Goal: Task Accomplishment & Management: Manage account settings

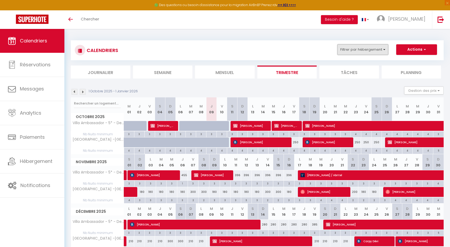
click at [348, 50] on button "Filtrer par hébergement" at bounding box center [362, 49] width 51 height 11
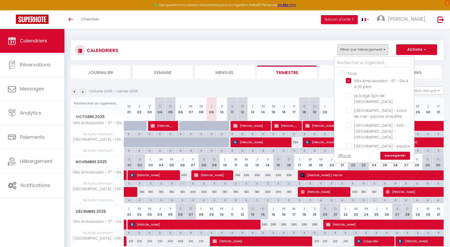
click at [343, 74] on input "Tous" at bounding box center [378, 72] width 79 height 5
checkbox input "true"
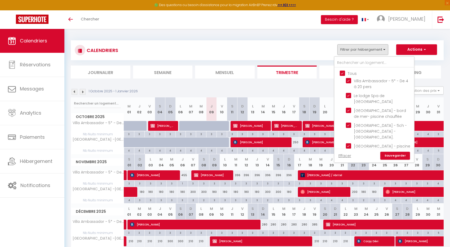
checkbox input "true"
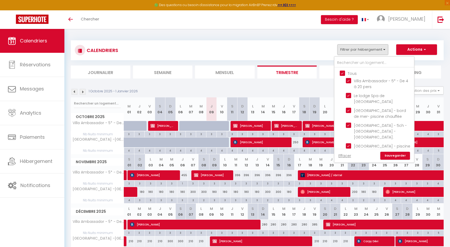
checkbox input "true"
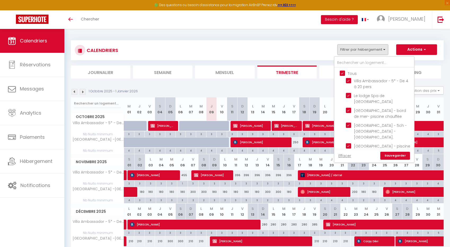
checkbox input "true"
click at [343, 74] on input "Tous" at bounding box center [378, 72] width 79 height 5
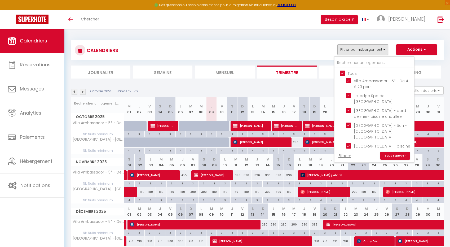
checkbox input "false"
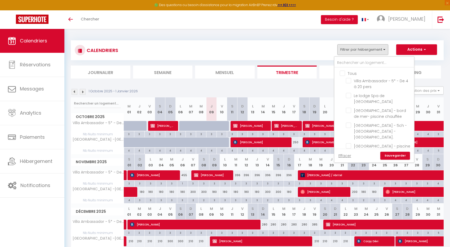
checkbox input "false"
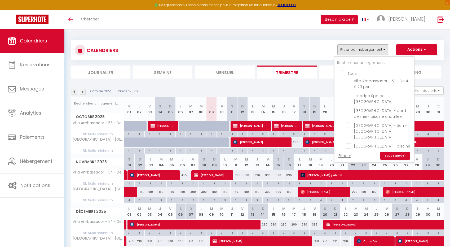
checkbox input "false"
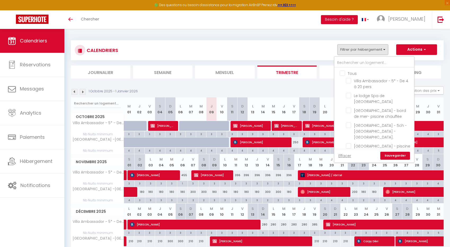
checkbox input "false"
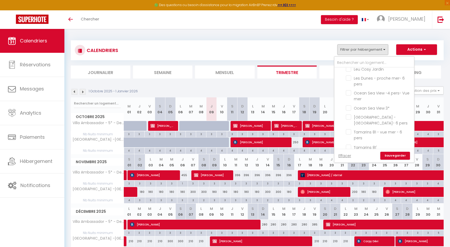
scroll to position [152, 0]
click at [351, 143] on input "Tamarins 81'" at bounding box center [379, 145] width 66 height 5
checkbox input "true"
click at [351, 128] on input "Tamarins 81 - vue mer - 6 pers" at bounding box center [379, 130] width 66 height 5
checkbox input "true"
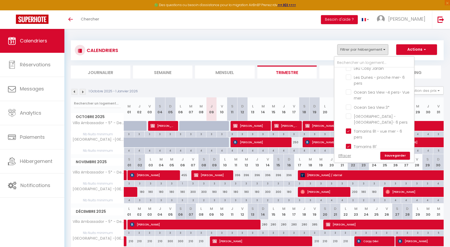
click at [391, 155] on link "Sauvegarder" at bounding box center [395, 155] width 30 height 8
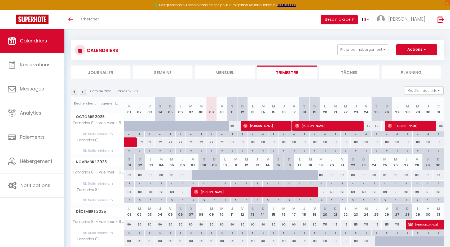
click at [73, 89] on img at bounding box center [74, 92] width 6 height 6
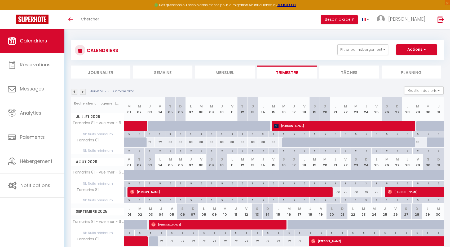
scroll to position [29, 0]
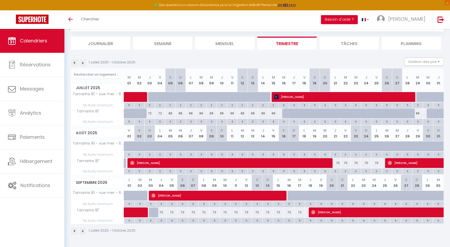
click at [82, 231] on img at bounding box center [83, 231] width 6 height 6
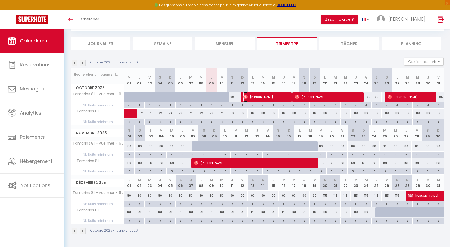
click at [278, 96] on span "[PERSON_NAME]" at bounding box center [265, 97] width 45 height 10
select select "OK"
select select "0"
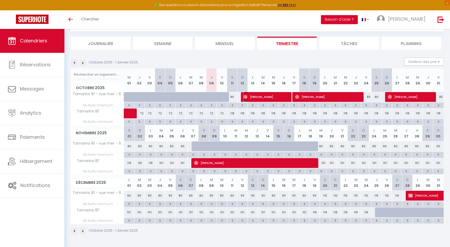
select select "1"
select select
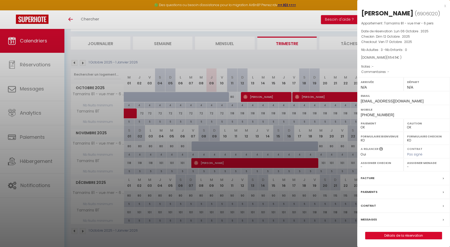
click at [284, 85] on div at bounding box center [225, 123] width 450 height 247
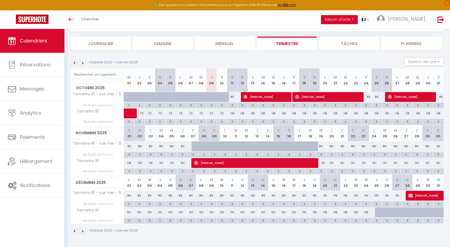
click at [77, 227] on div "1 Octobre 2025 - 1 Janvier 2026" at bounding box center [257, 231] width 373 height 16
click at [74, 231] on img at bounding box center [74, 231] width 6 height 6
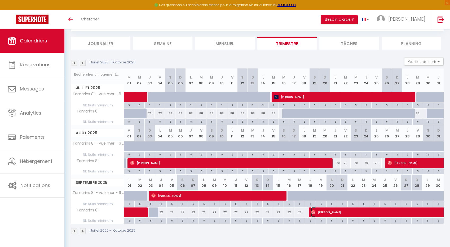
click at [360, 211] on span "[PERSON_NAME]" at bounding box center [396, 212] width 171 height 10
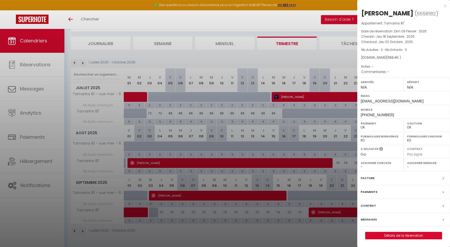
click at [295, 194] on div at bounding box center [225, 123] width 450 height 247
